Goal: Information Seeking & Learning: Learn about a topic

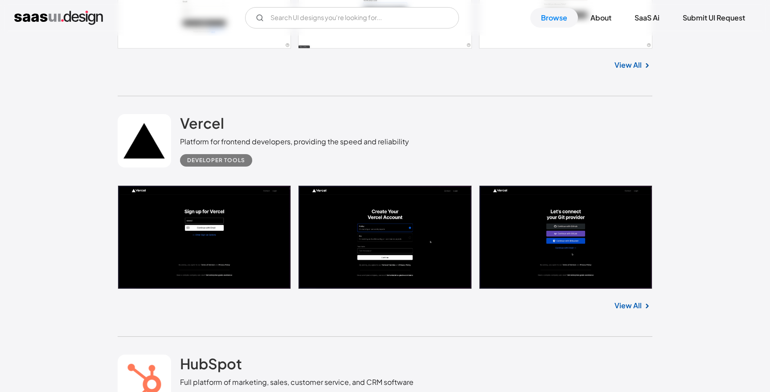
scroll to position [9451, 0]
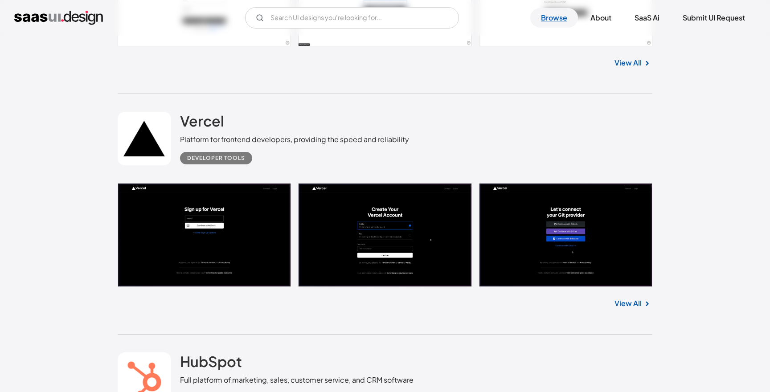
click at [560, 18] on link "Browse" at bounding box center [555, 18] width 48 height 20
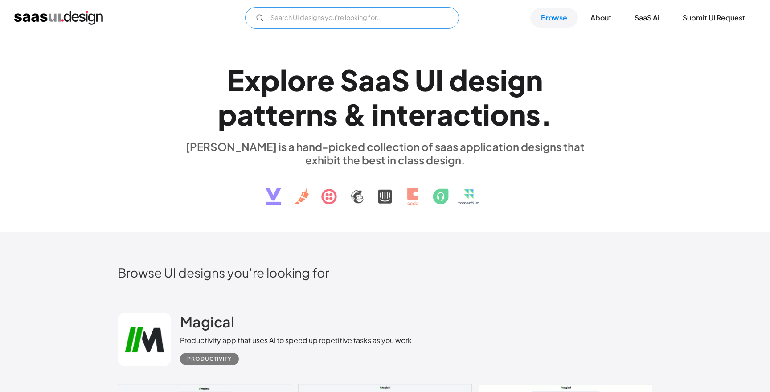
click at [391, 16] on input "Email Form" at bounding box center [352, 17] width 214 height 21
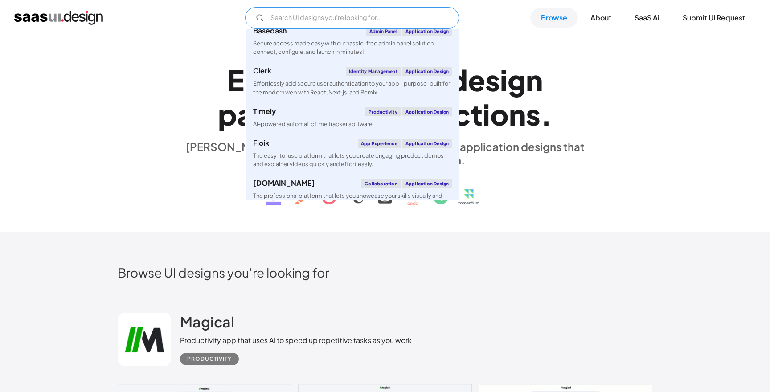
scroll to position [1006, 0]
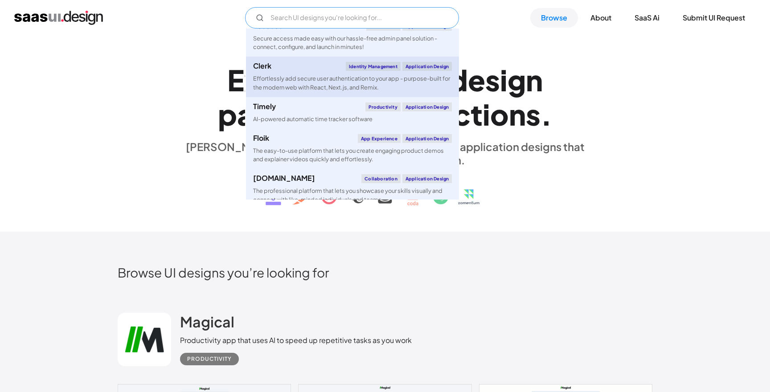
click at [329, 83] on div "Effortlessly add secure user authentication to your app - purpose-built for the…" at bounding box center [352, 82] width 199 height 17
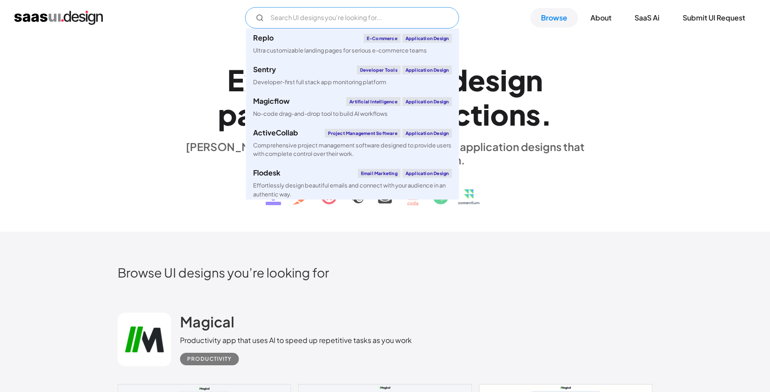
scroll to position [2088, 0]
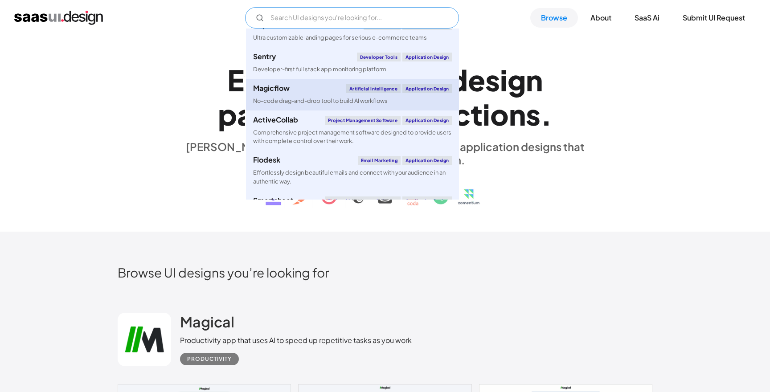
click at [356, 105] on div "No-code drag-and-drop tool to build AI workflows" at bounding box center [320, 101] width 135 height 8
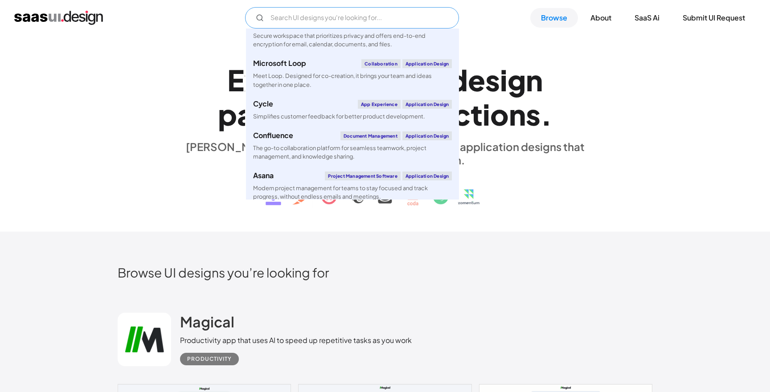
scroll to position [2435, 0]
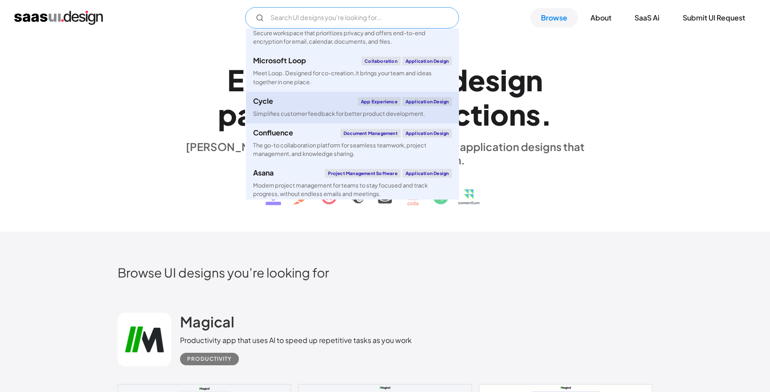
click at [338, 124] on link "Cycle App Experience Application Design Simplifies customer feedback for better…" at bounding box center [352, 108] width 213 height 32
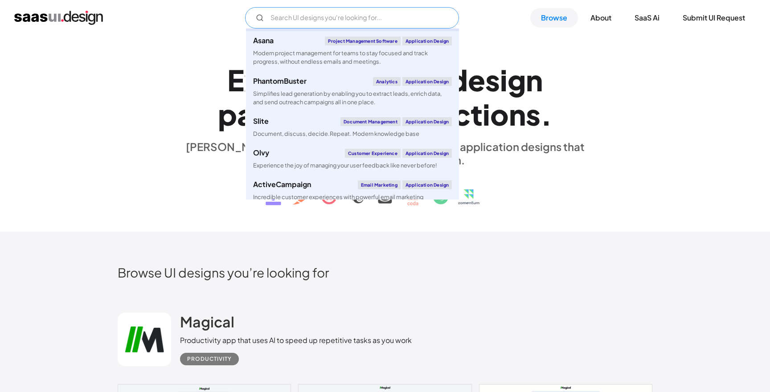
scroll to position [2565, 0]
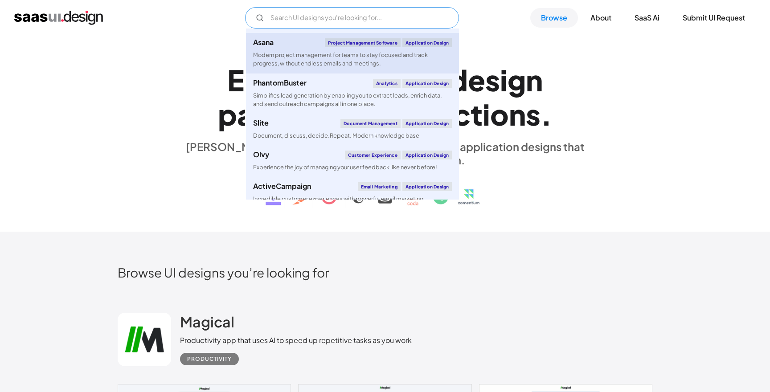
click at [326, 68] on div "Modern project management for teams to stay focused and track progress, without…" at bounding box center [352, 59] width 199 height 17
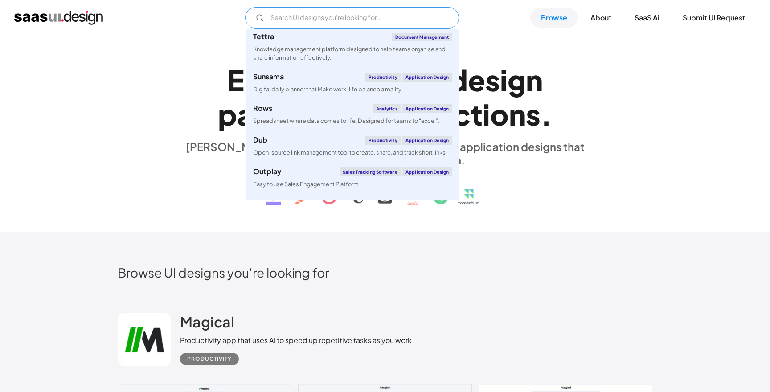
scroll to position [2837, 0]
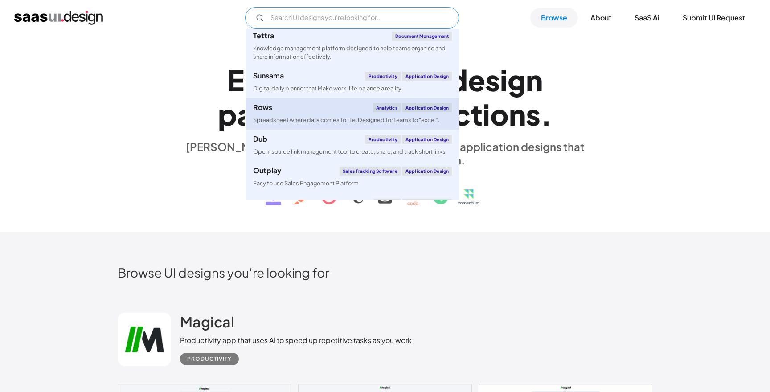
click at [330, 124] on div "Spreadsheet where data comes to life, Designed for teams to “excel”." at bounding box center [346, 120] width 187 height 8
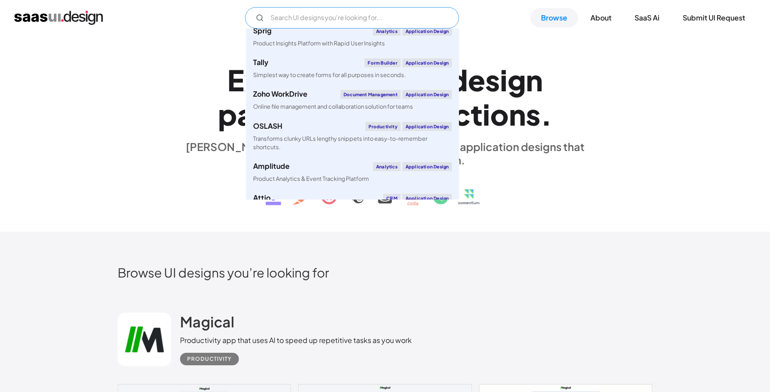
scroll to position [3051, 0]
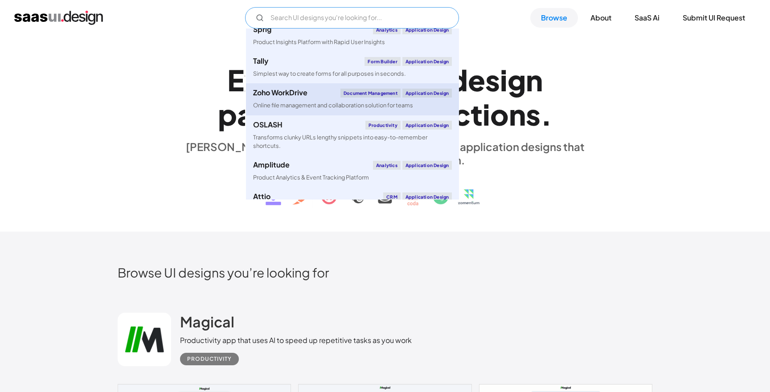
click at [309, 115] on link "Zoho WorkDrive Document Management Application Design Online file management an…" at bounding box center [352, 99] width 213 height 32
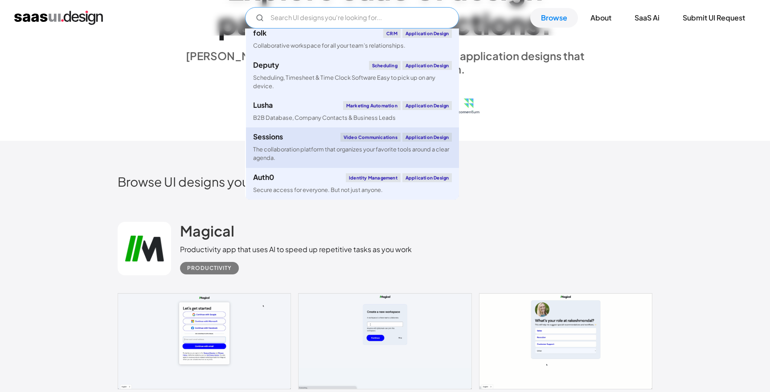
scroll to position [98, 0]
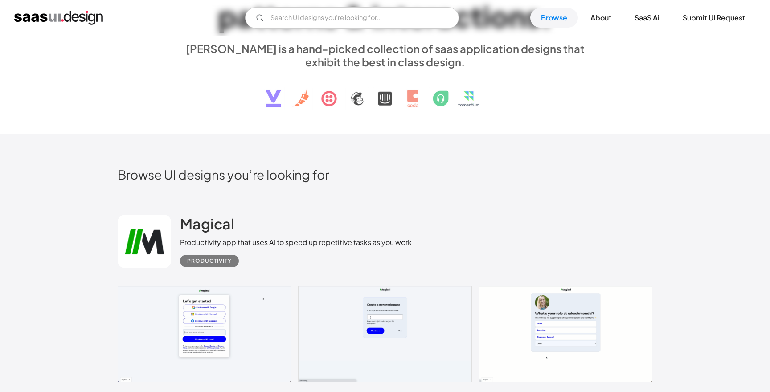
click at [330, 239] on div "Productivity app that uses AI to speed up repetitive tasks as you work" at bounding box center [296, 242] width 232 height 11
click at [211, 261] on div "Productivity" at bounding box center [209, 261] width 45 height 11
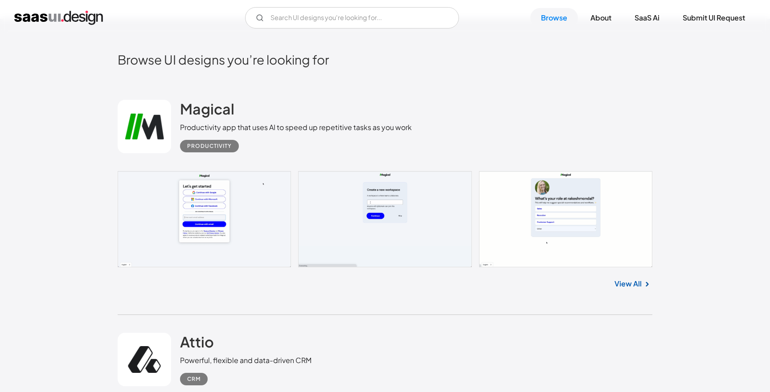
scroll to position [247, 0]
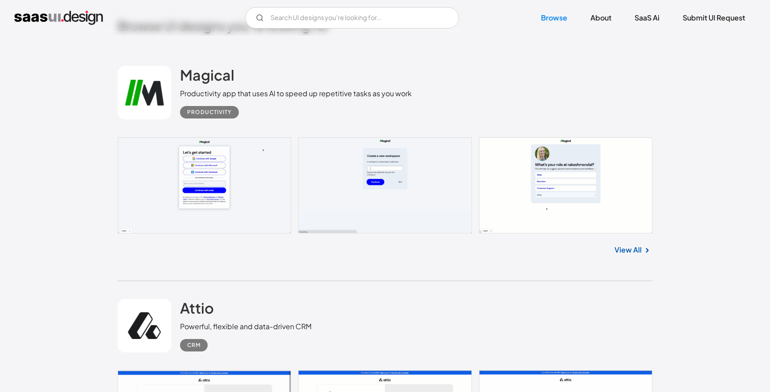
click at [630, 250] on link "View All" at bounding box center [628, 250] width 27 height 11
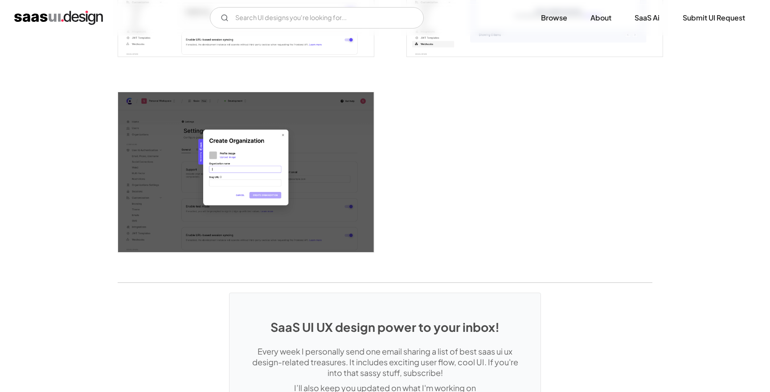
scroll to position [2268, 0]
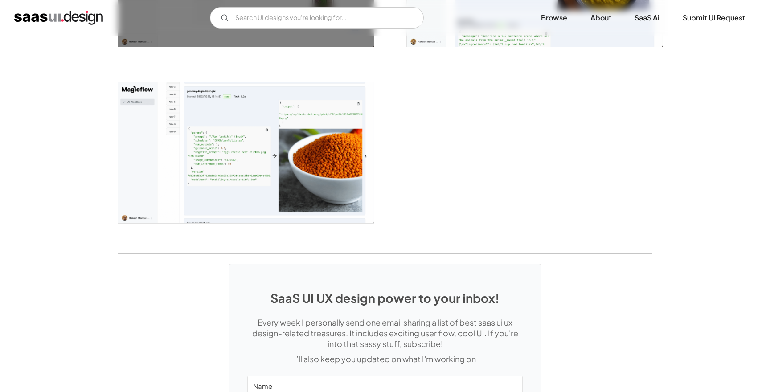
scroll to position [1516, 0]
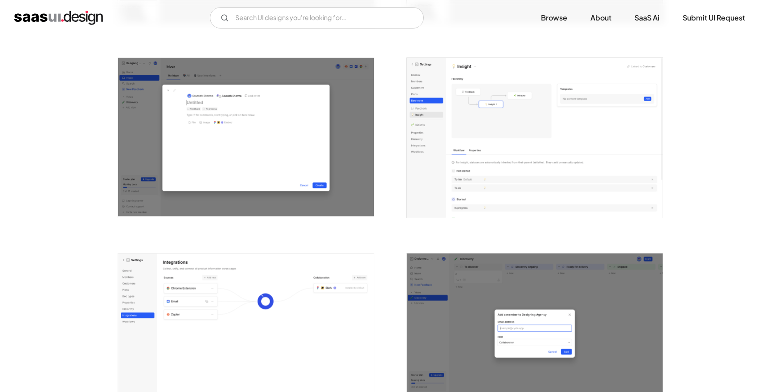
scroll to position [2114, 0]
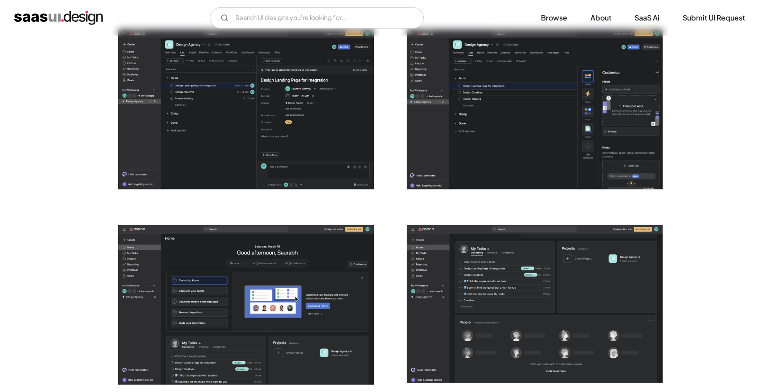
scroll to position [1746, 0]
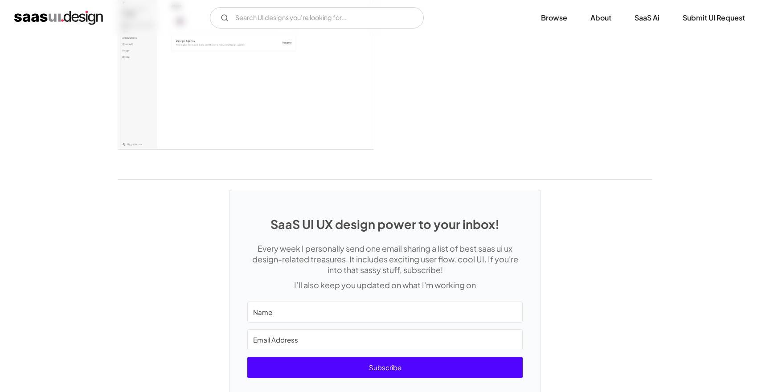
scroll to position [2451, 0]
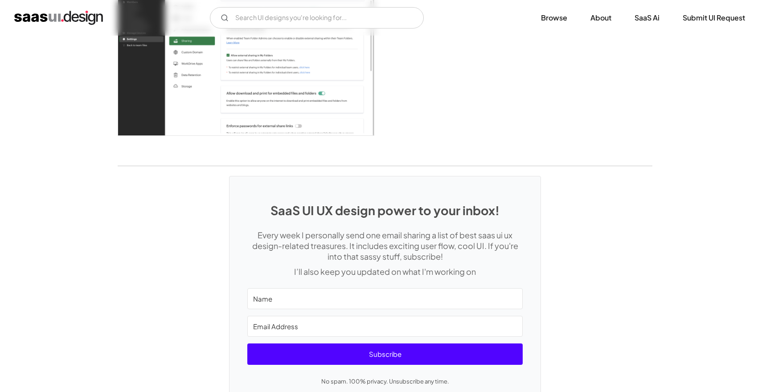
scroll to position [2581, 0]
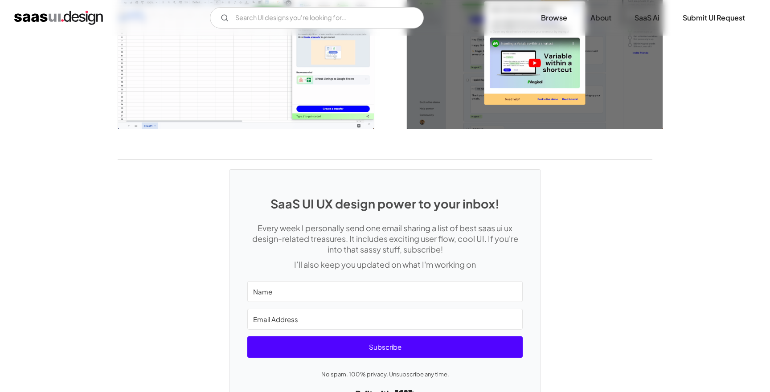
scroll to position [2052, 0]
